Goal: Information Seeking & Learning: Find specific fact

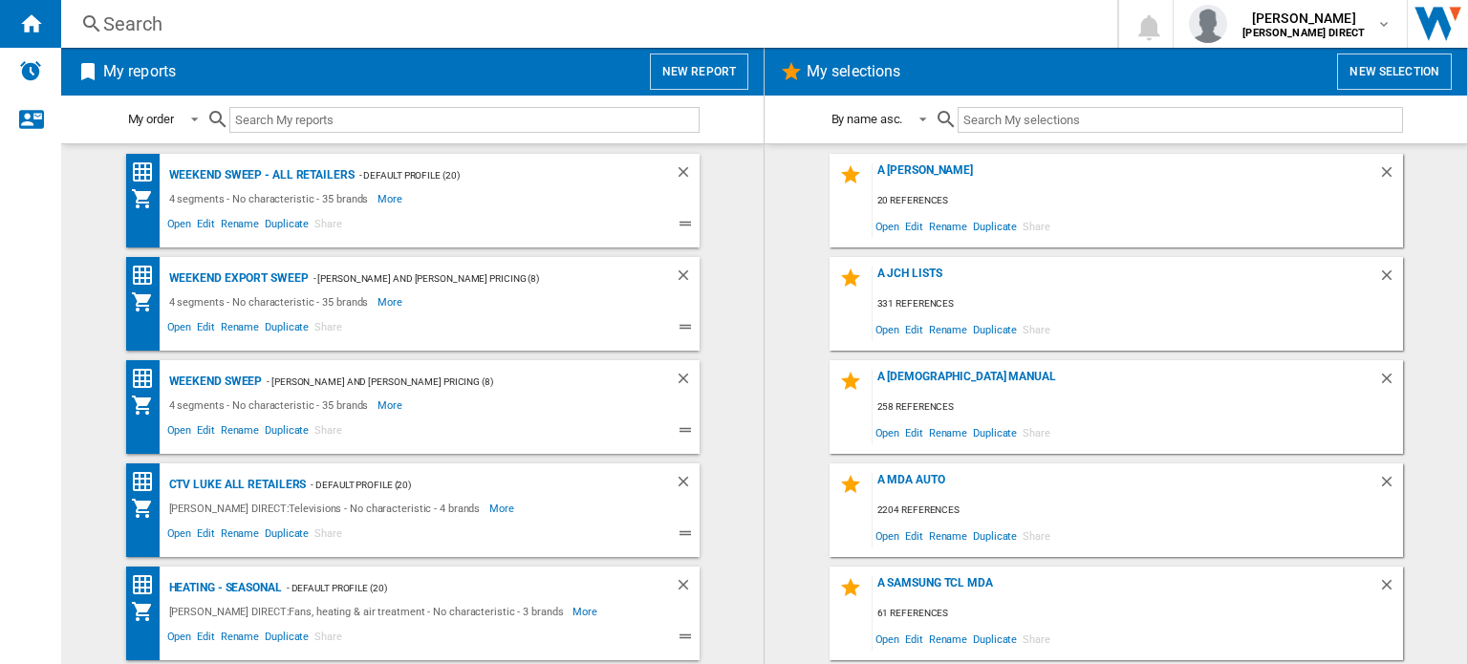
scroll to position [96, 0]
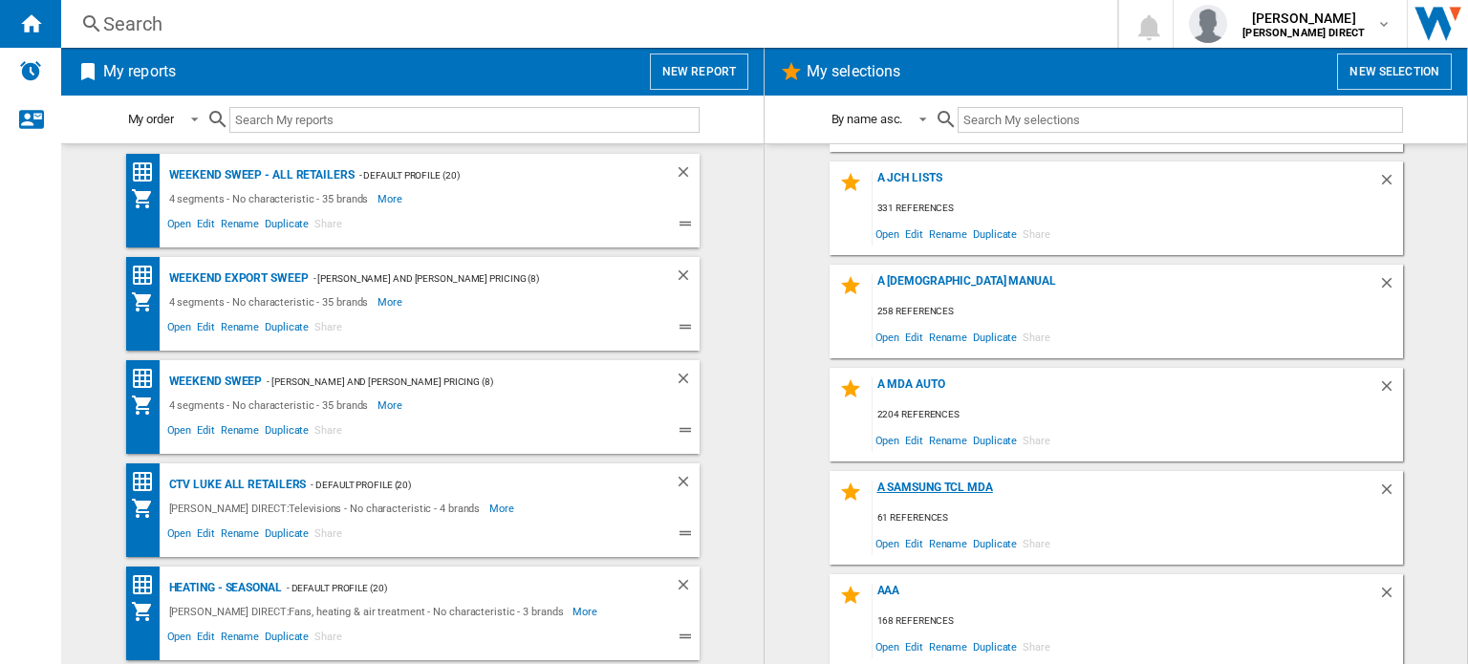
click at [946, 485] on div "A Samsung TCL MDA" at bounding box center [1124, 494] width 505 height 26
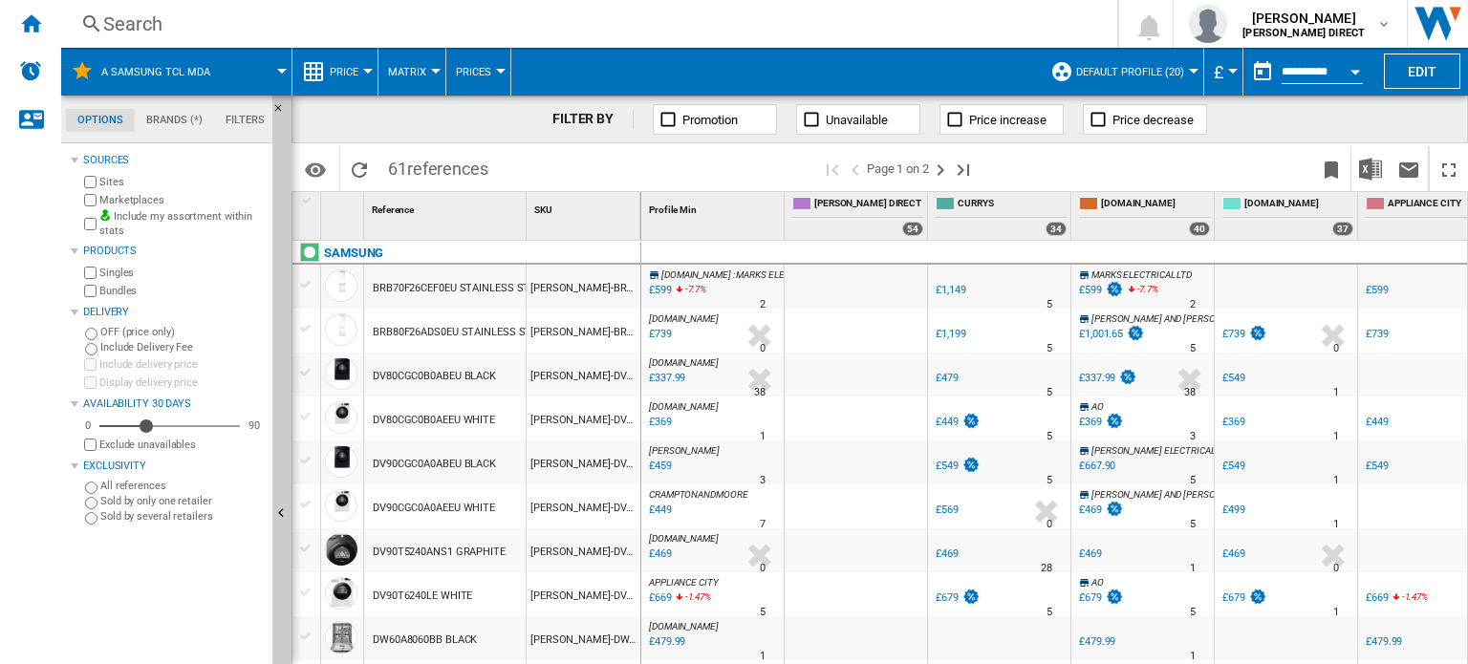
click at [419, 60] on button "Matrix" at bounding box center [412, 72] width 48 height 48
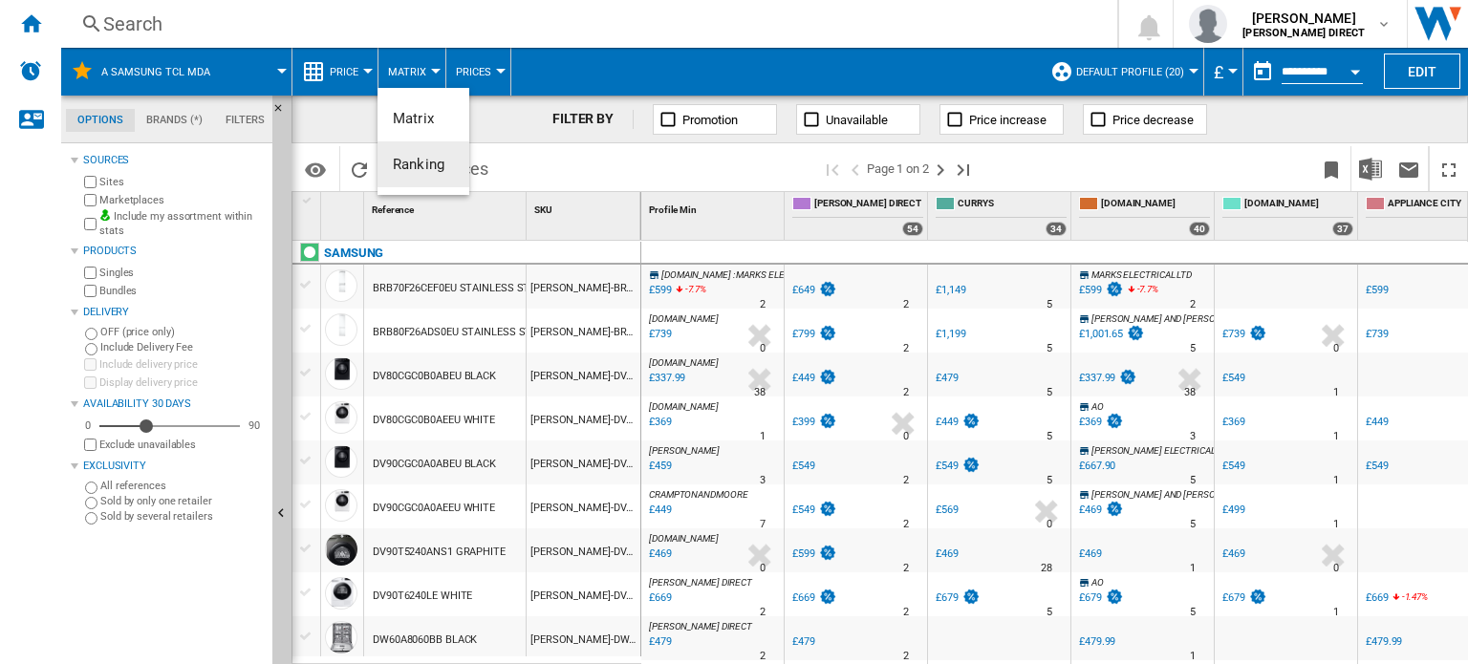
click at [410, 166] on span "Ranking" at bounding box center [419, 164] width 52 height 17
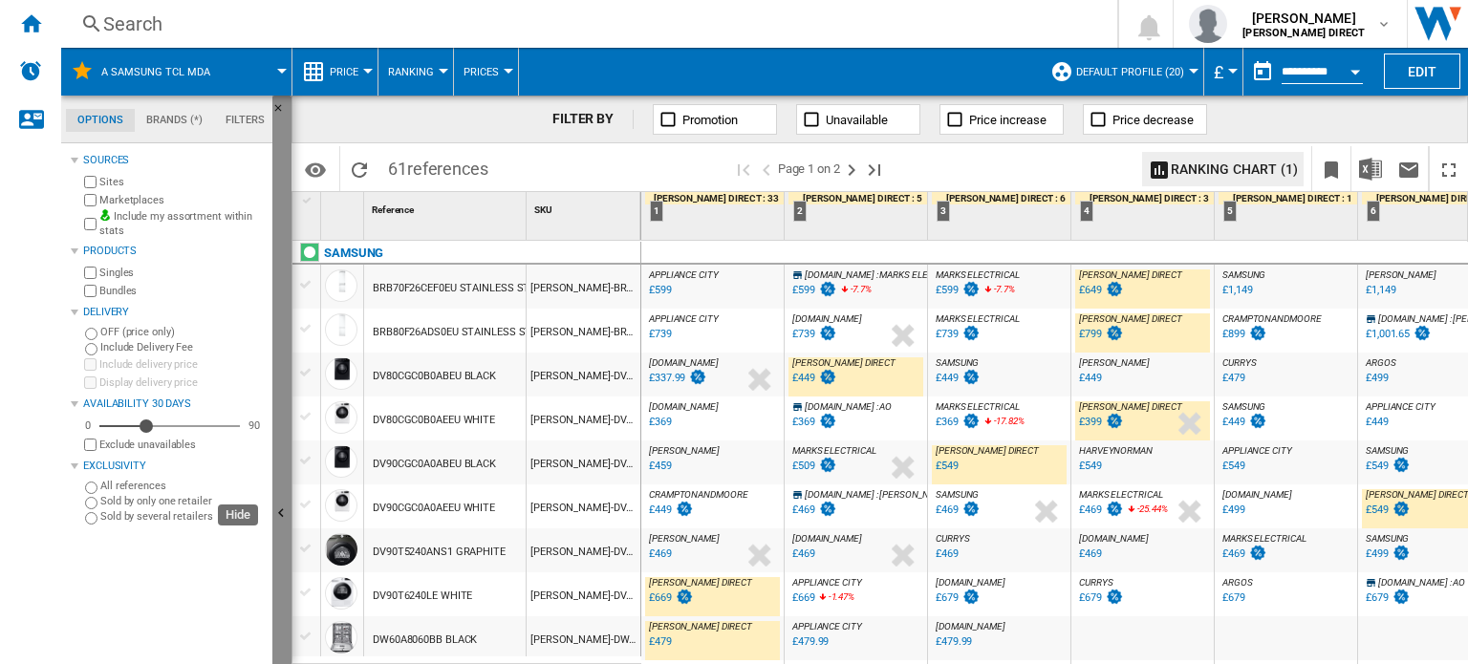
click at [278, 312] on button "Hide" at bounding box center [281, 515] width 19 height 838
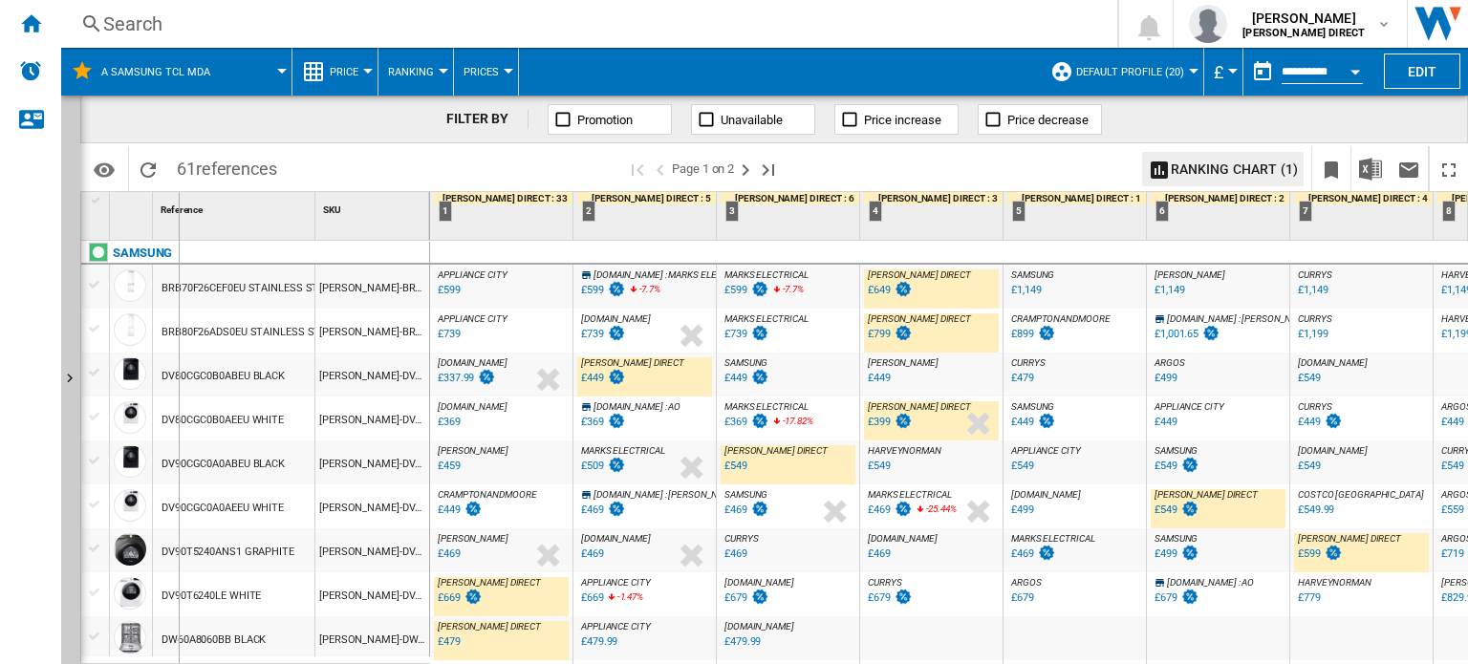
drag, startPoint x: 311, startPoint y: 201, endPoint x: 178, endPoint y: 206, distance: 133.9
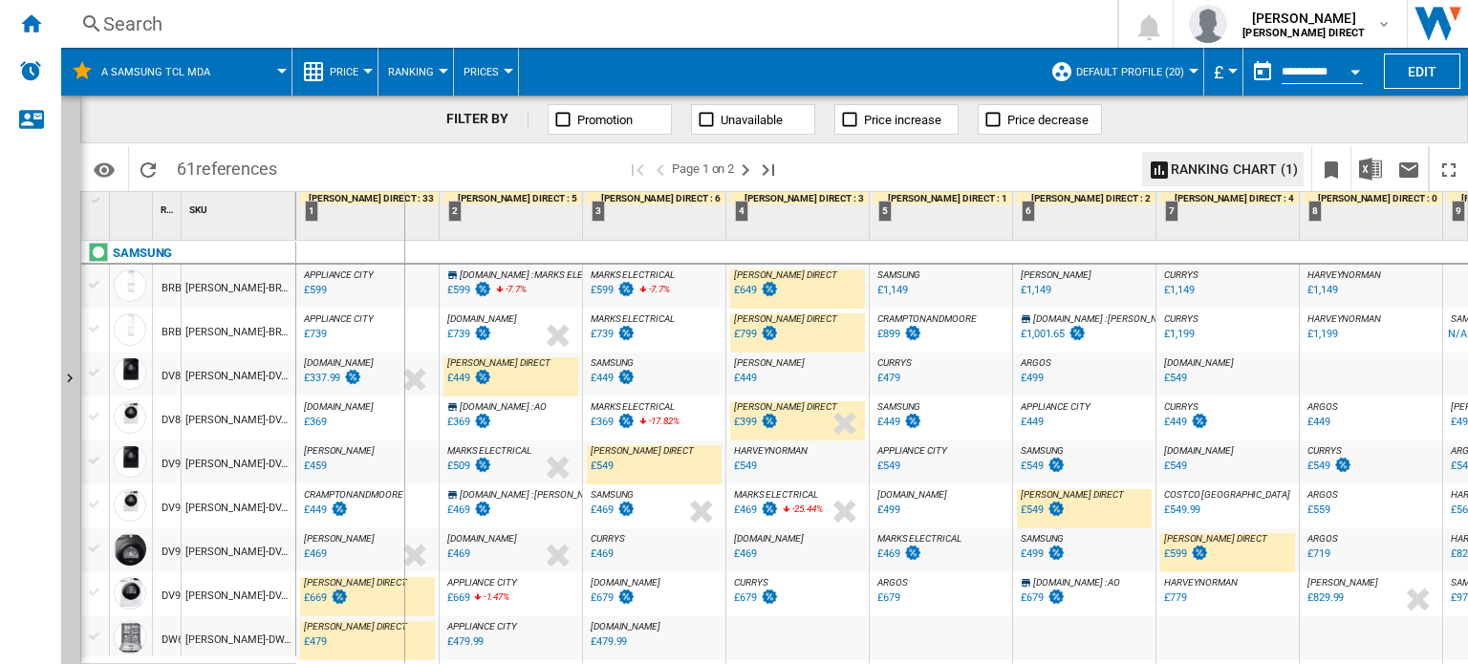
drag, startPoint x: 294, startPoint y: 219, endPoint x: 403, endPoint y: 230, distance: 109.5
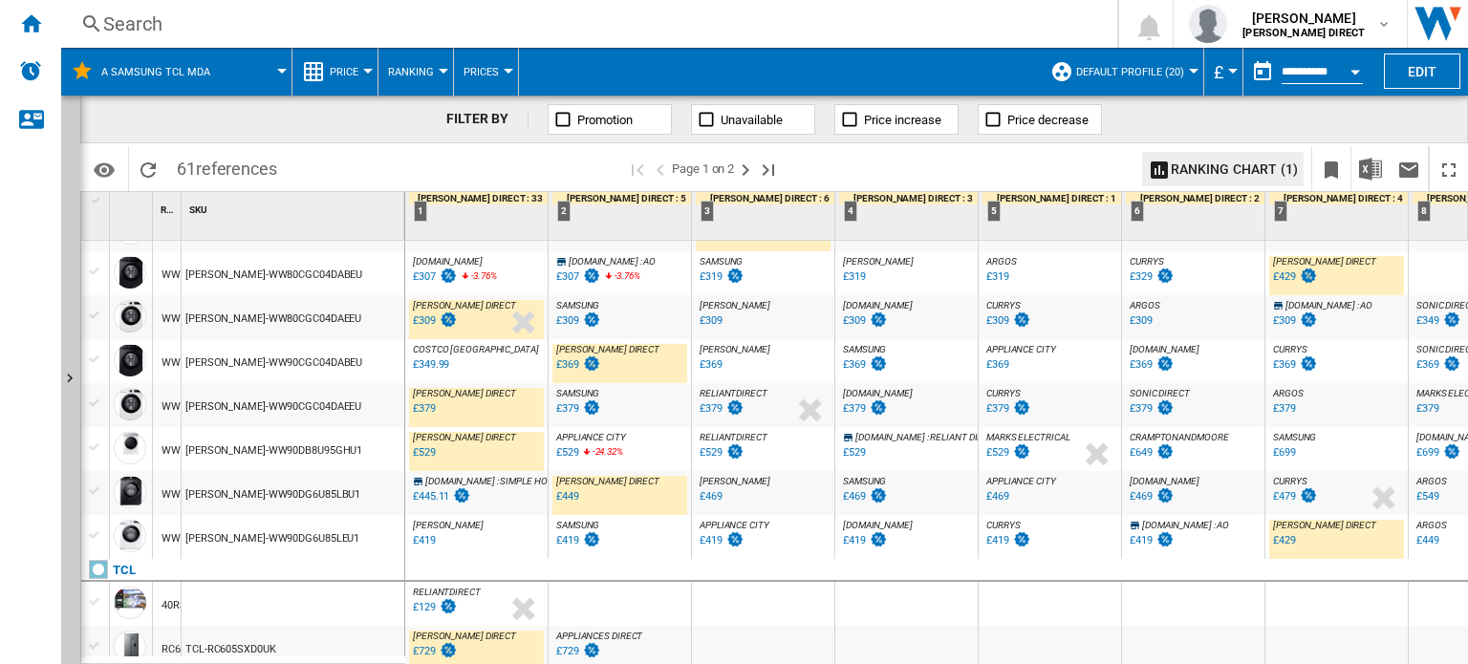
scroll to position [1828, 0]
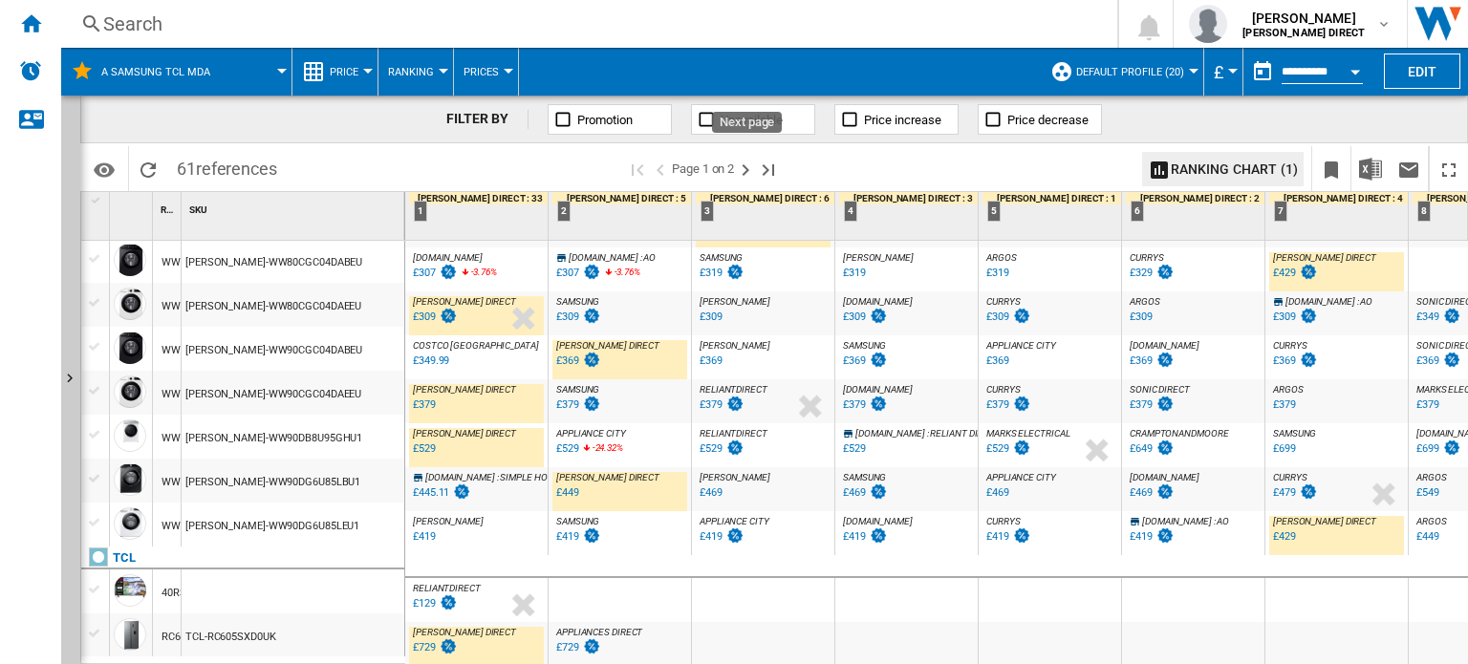
drag, startPoint x: 751, startPoint y: 163, endPoint x: 440, endPoint y: 199, distance: 312.5
click at [751, 163] on ng-md-icon "Next page" at bounding box center [745, 170] width 23 height 23
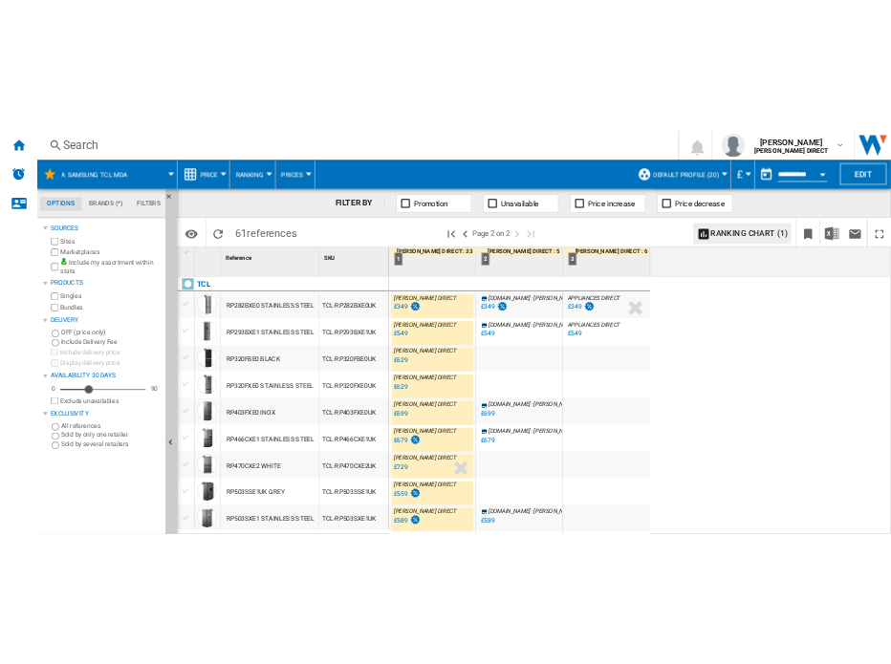
scroll to position [81, 0]
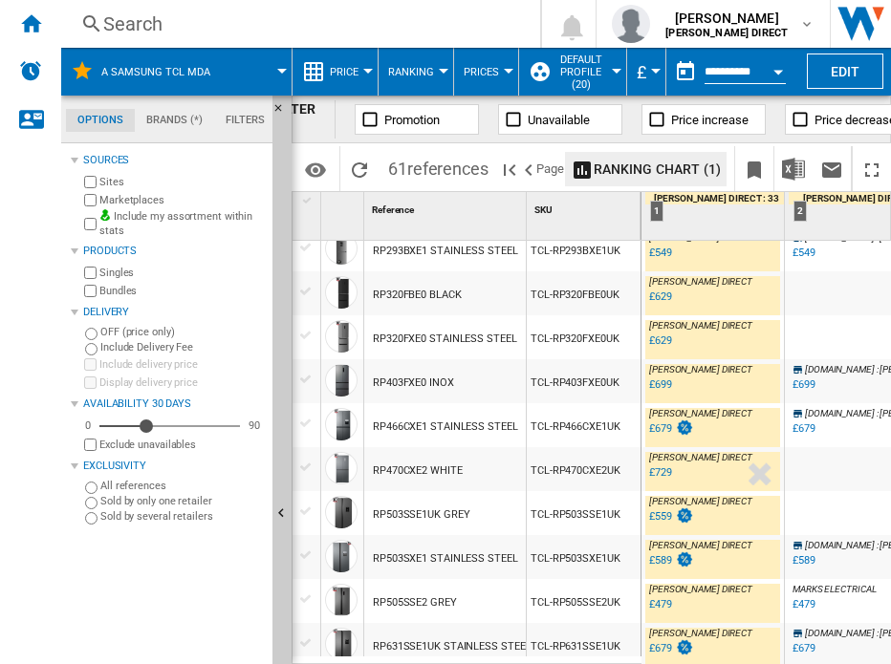
click at [103, 29] on div "Search" at bounding box center [296, 24] width 387 height 27
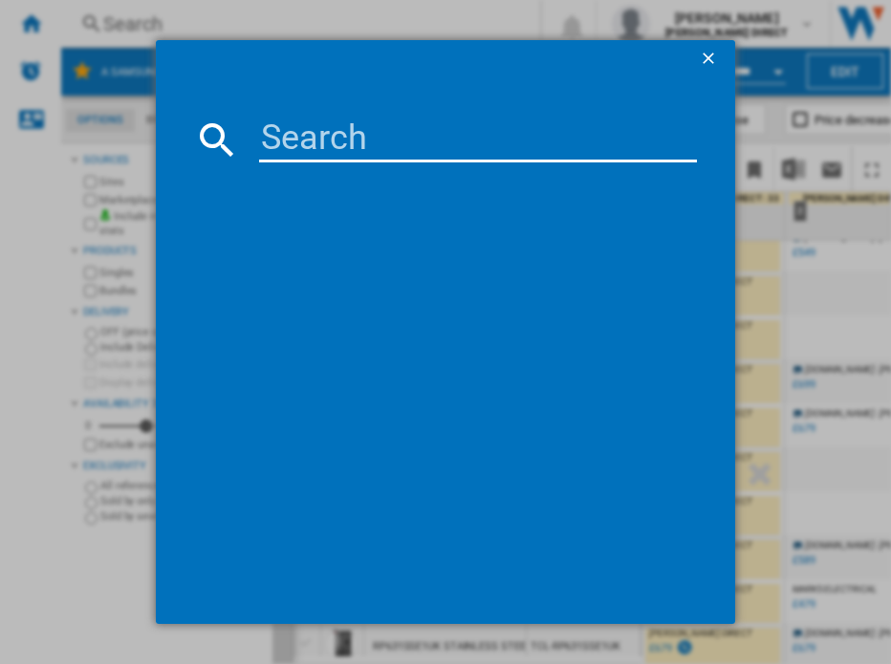
paste input "Samsung NZ64B6056GK/U1"
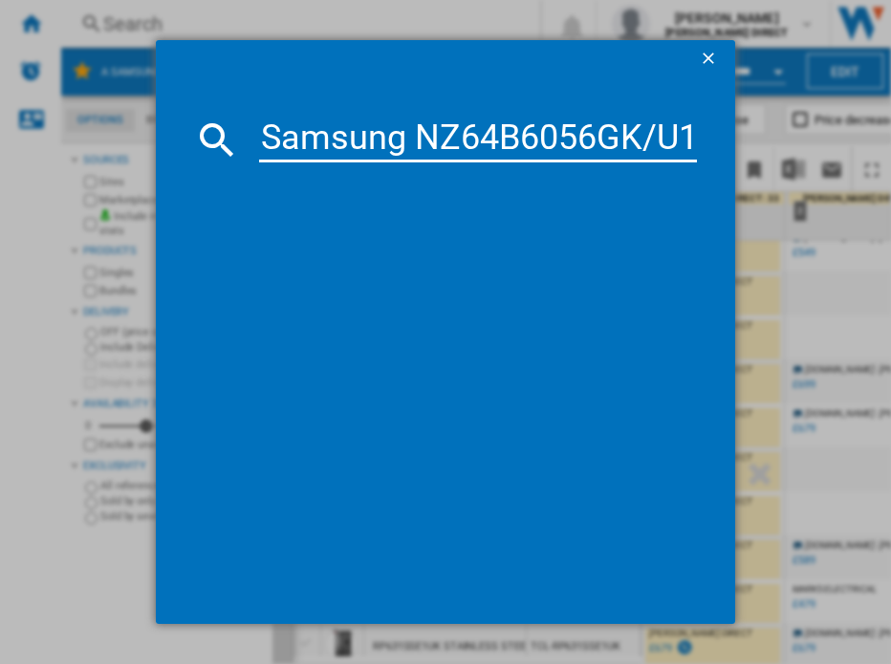
scroll to position [0, 2]
type input "Samsung NZ64B6056GK/U1"
